Goal: Task Accomplishment & Management: Use online tool/utility

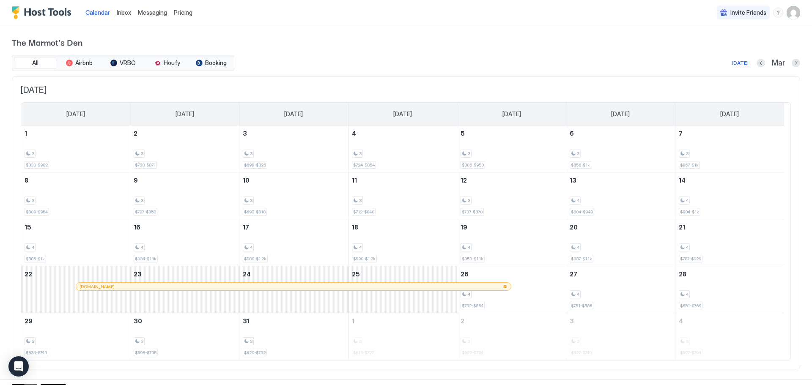
click at [55, 13] on img "Host Tools Logo" at bounding box center [43, 12] width 63 height 13
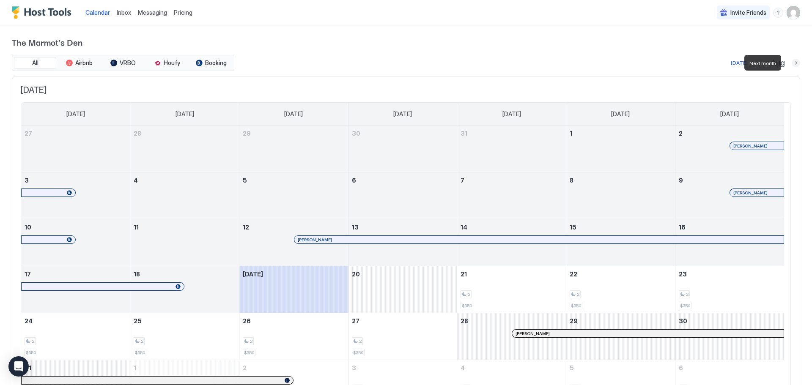
click at [792, 62] on button "Next month" at bounding box center [796, 63] width 8 height 8
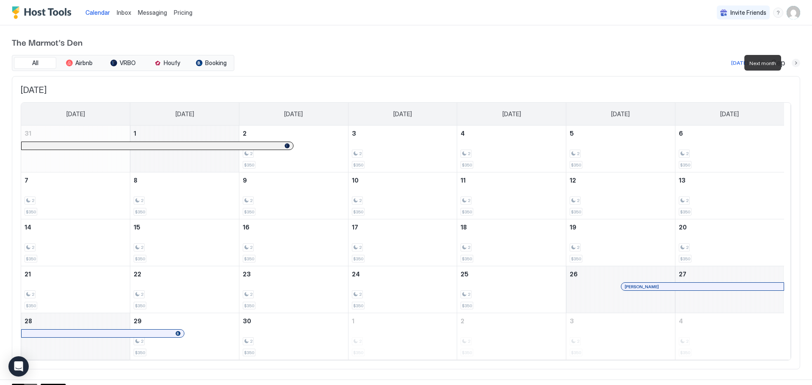
click at [792, 62] on button "Next month" at bounding box center [796, 63] width 8 height 8
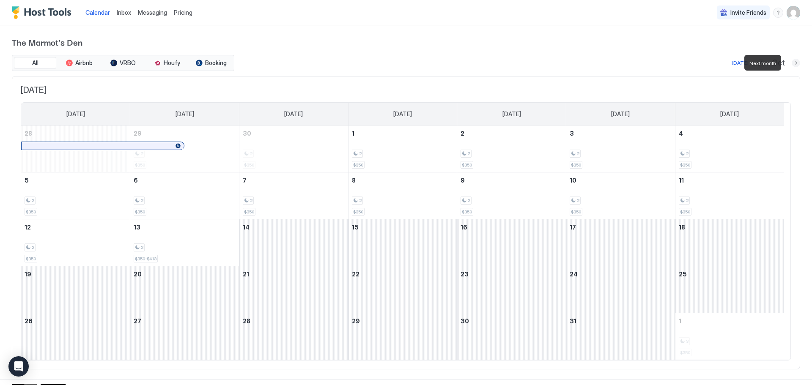
click at [792, 62] on button "Next month" at bounding box center [796, 63] width 8 height 8
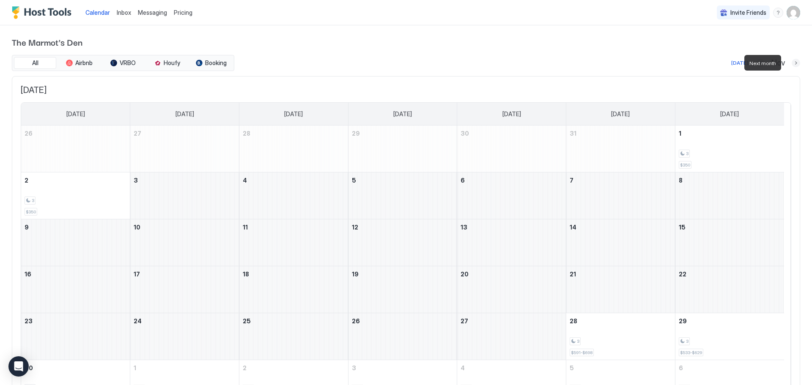
click at [792, 62] on button "Next month" at bounding box center [796, 63] width 8 height 8
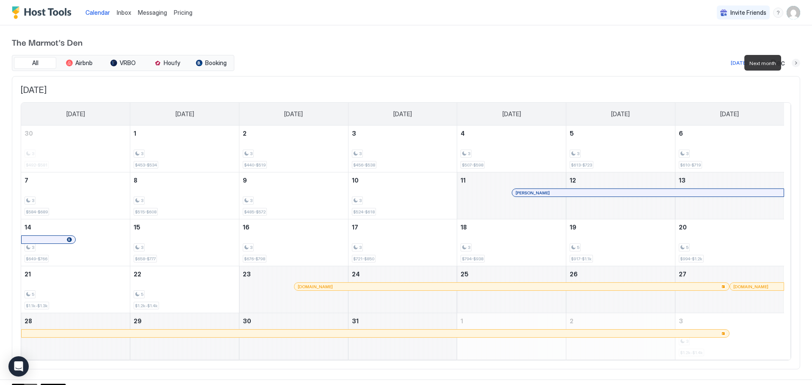
click at [792, 62] on button "Next month" at bounding box center [796, 63] width 8 height 8
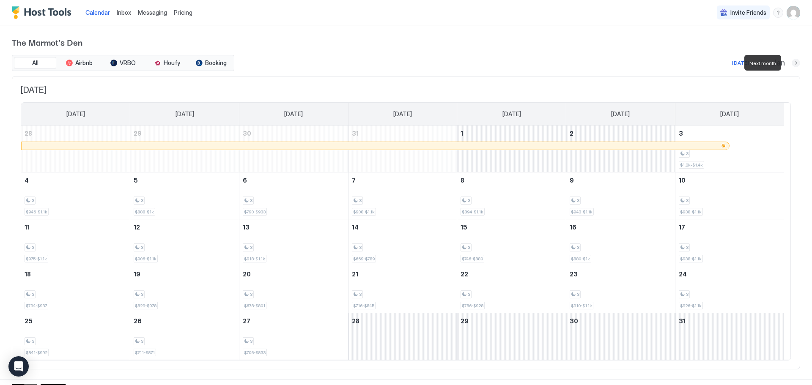
click at [792, 62] on button "Next month" at bounding box center [796, 63] width 8 height 8
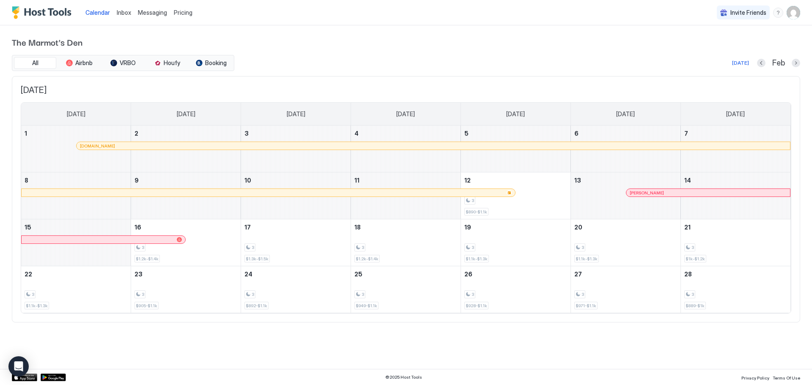
click at [790, 62] on div "Feb" at bounding box center [778, 63] width 43 height 10
click at [795, 62] on button "Next month" at bounding box center [796, 63] width 8 height 8
